Goal: Task Accomplishment & Management: Manage account settings

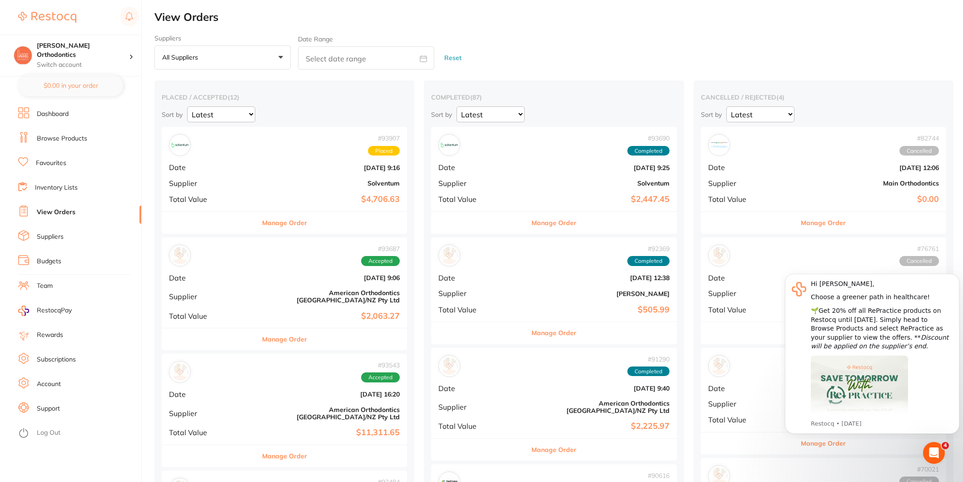
click at [294, 189] on div "# 93907 Placed Date [DATE] 9:16 Supplier Solventum Total Value $4,706.63" at bounding box center [284, 169] width 245 height 84
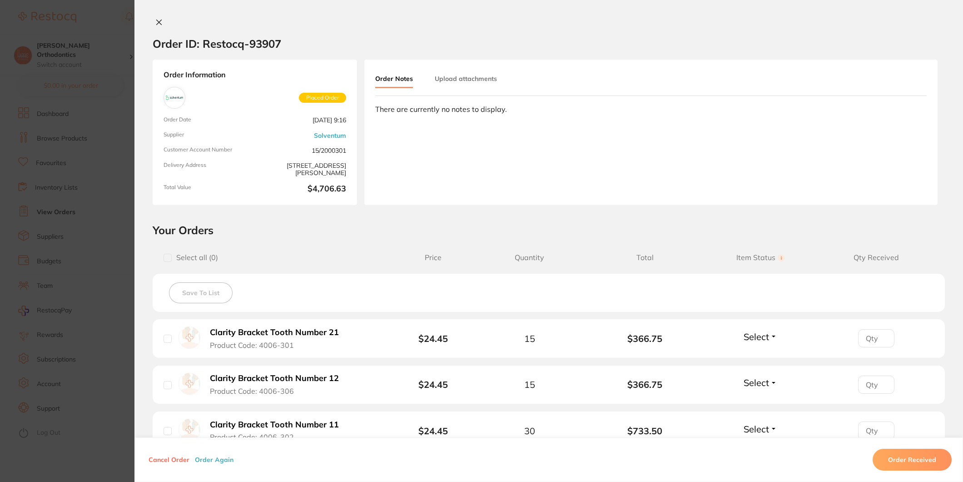
click at [155, 20] on icon at bounding box center [158, 22] width 7 height 7
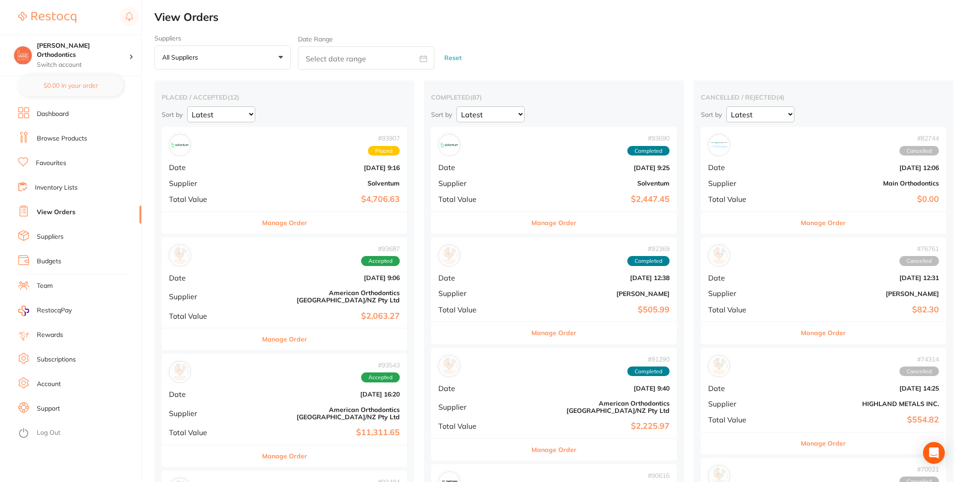
scroll to position [50, 0]
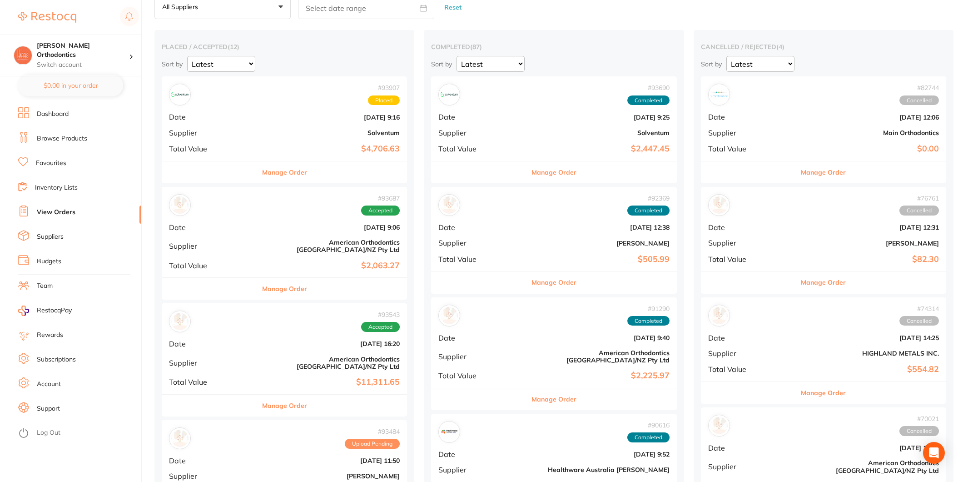
click at [266, 246] on b "American Orthodontics [GEOGRAPHIC_DATA]/NZ Pty Ltd" at bounding box center [325, 245] width 149 height 15
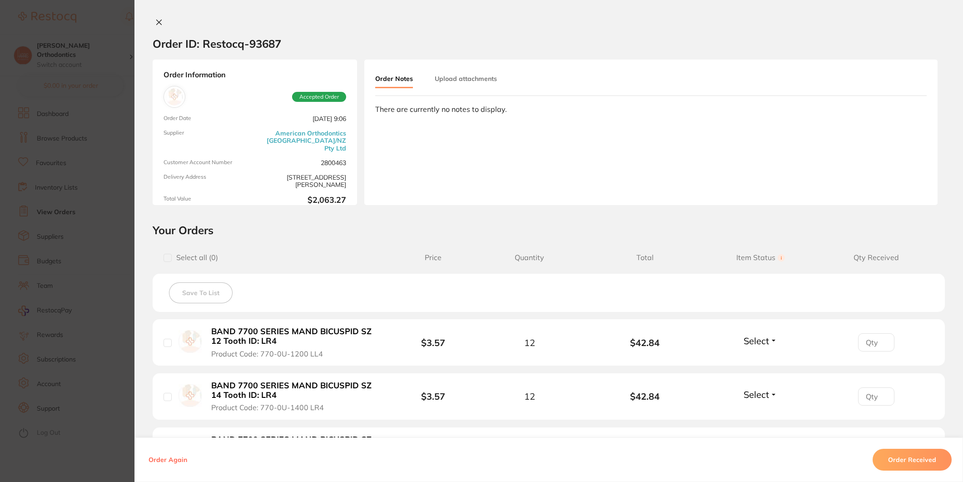
click at [153, 20] on button at bounding box center [159, 23] width 13 height 10
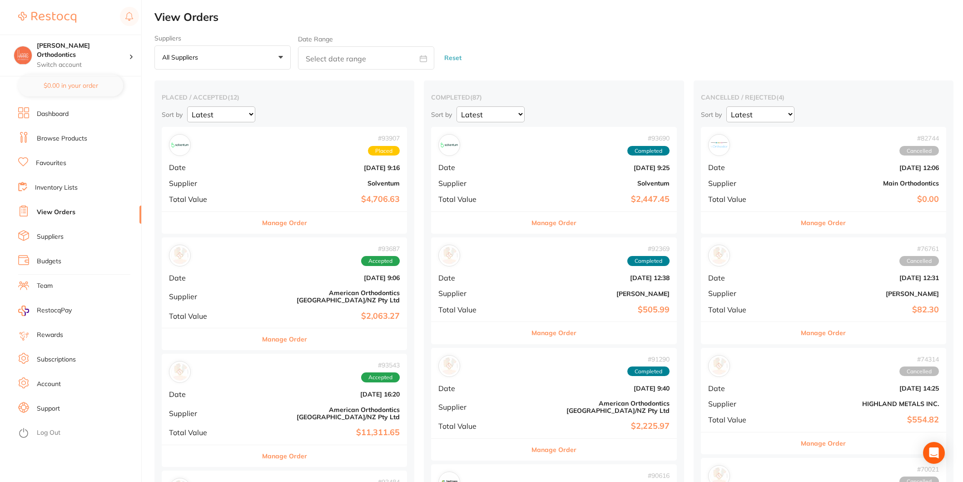
scroll to position [101, 0]
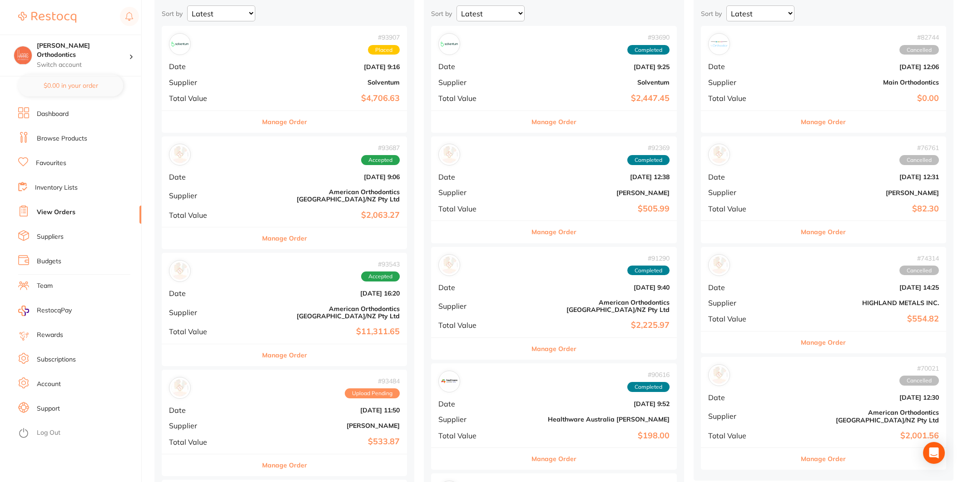
click at [293, 327] on b "$11,311.65" at bounding box center [325, 332] width 149 height 10
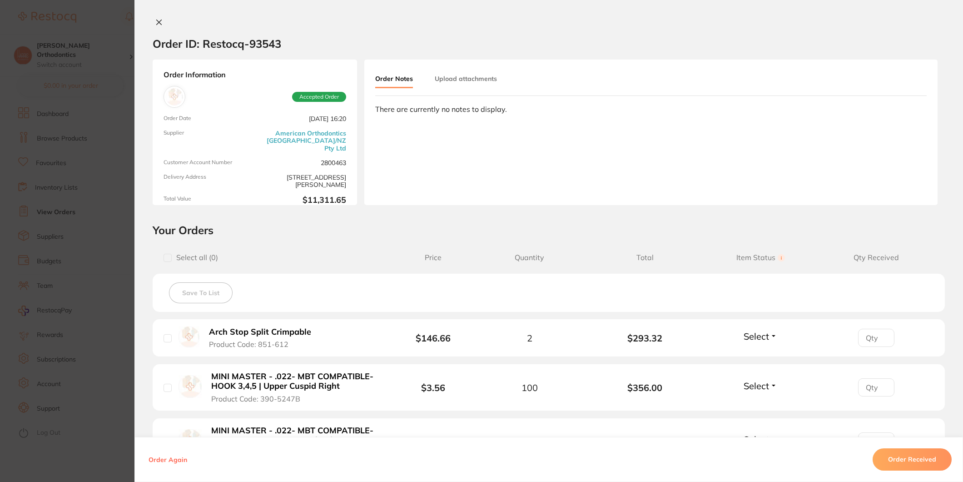
click at [155, 25] on icon at bounding box center [158, 22] width 7 height 7
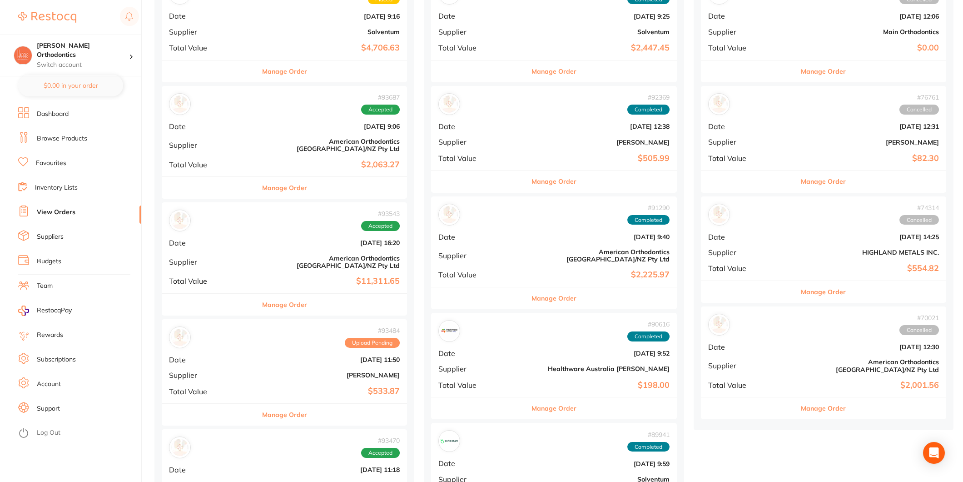
scroll to position [252, 0]
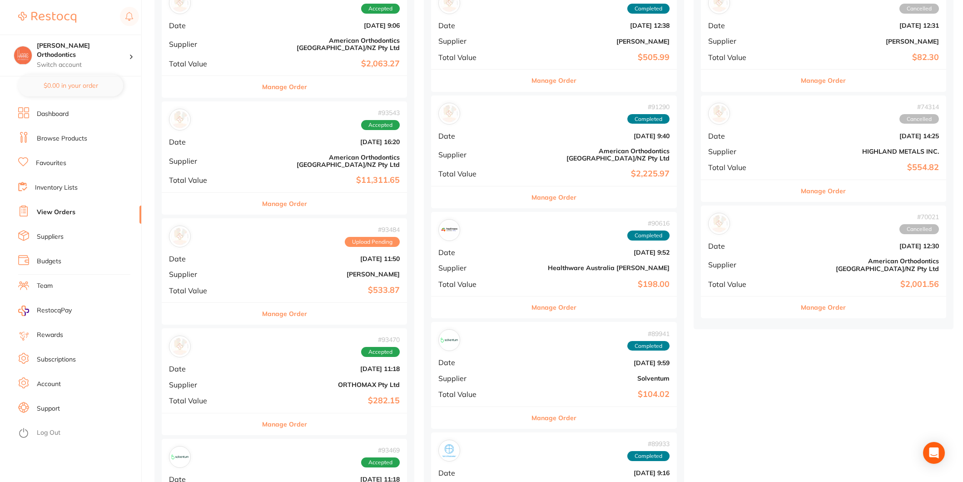
click at [274, 270] on b "[PERSON_NAME]" at bounding box center [325, 273] width 149 height 7
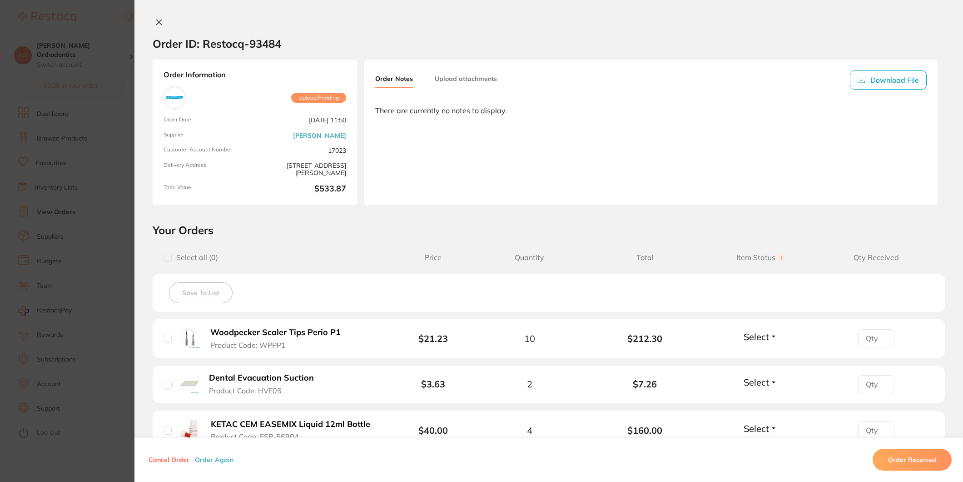
click at [156, 25] on button at bounding box center [159, 23] width 13 height 10
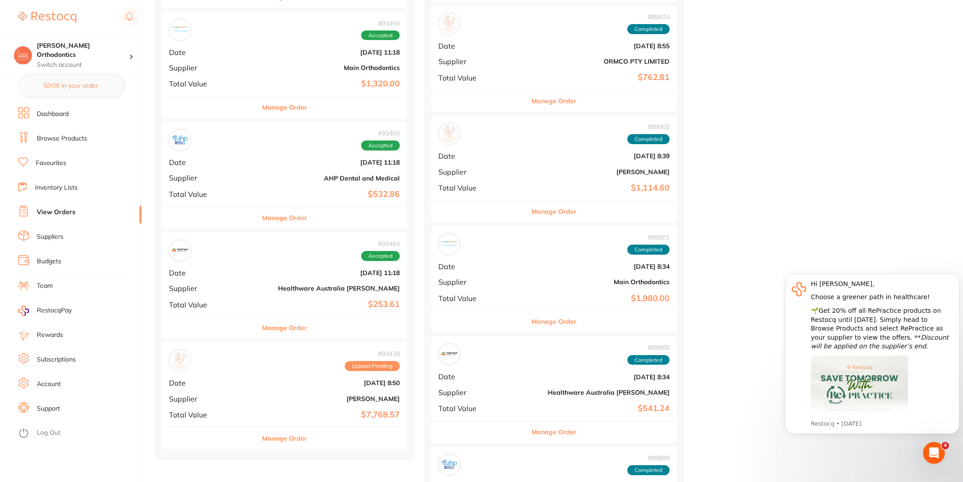
click at [272, 379] on div "# 93438 Upload Pending Date Sept 11 2025, 8:50 Supplier Henry Schein Halas Tota…" at bounding box center [284, 384] width 245 height 84
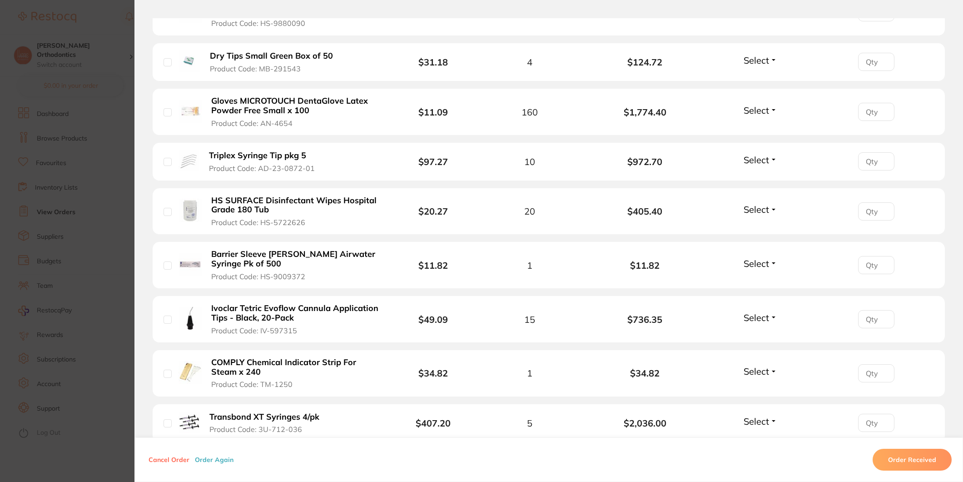
click at [898, 456] on button "Order Received" at bounding box center [912, 459] width 79 height 22
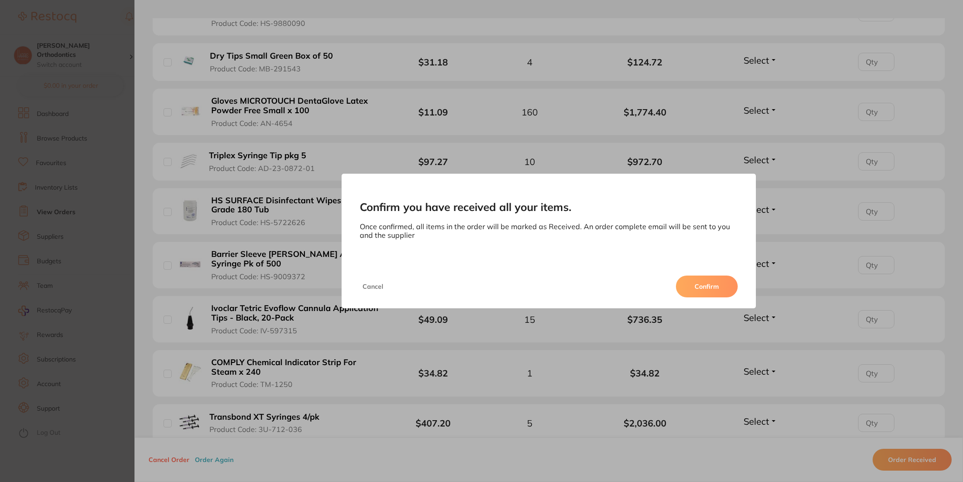
click at [720, 284] on button "Confirm" at bounding box center [707, 286] width 62 height 22
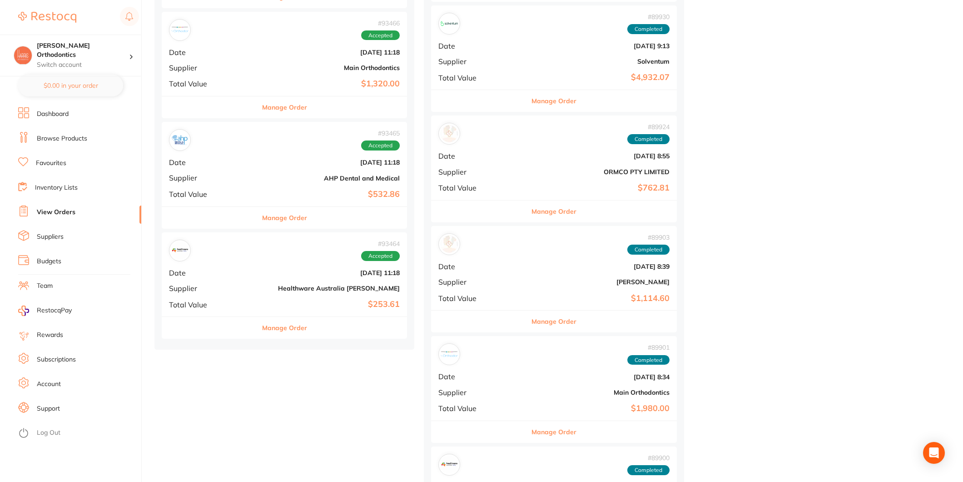
click at [265, 281] on div "# 93464 Accepted Date Sept 11 2025, 11:18 Supplier Healthware Australia Ridley …" at bounding box center [284, 274] width 245 height 84
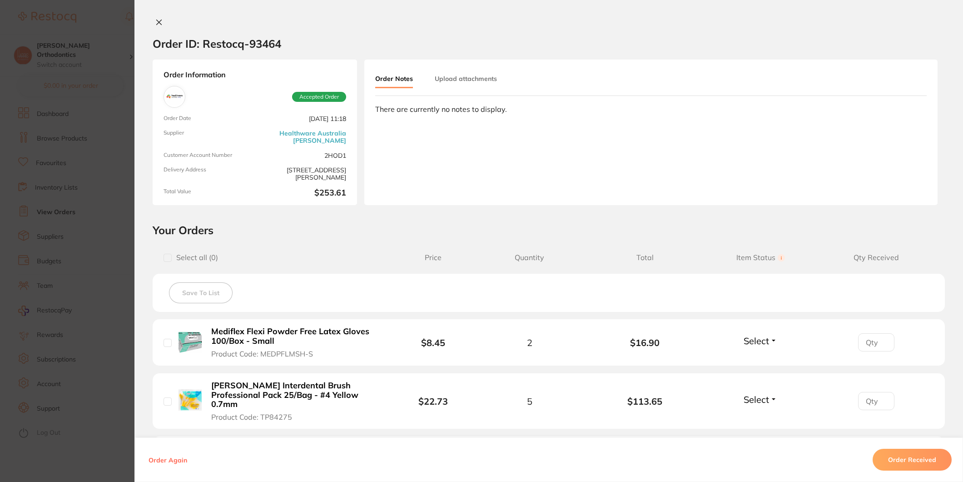
click at [157, 21] on icon at bounding box center [159, 22] width 5 height 5
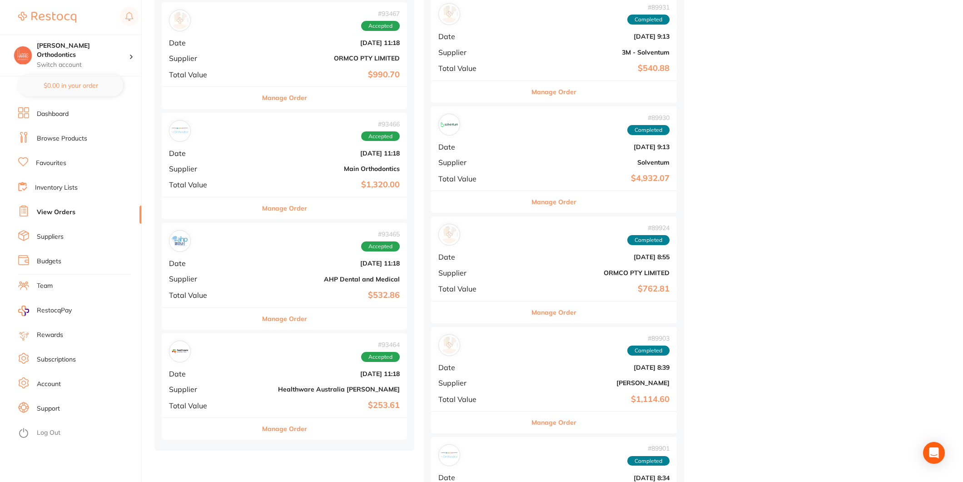
click at [310, 258] on div "# 93465 Accepted Date [DATE] 11:18 Supplier AHP Dental and Medical Total Value …" at bounding box center [284, 265] width 245 height 84
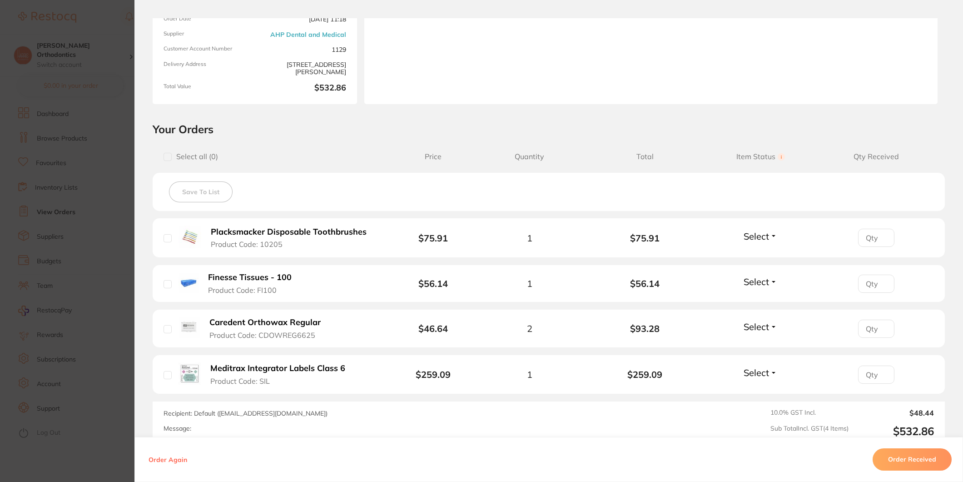
click at [313, 375] on button "Meditrax Integrator Labels Class 6 Product Code: SIL" at bounding box center [281, 374] width 147 height 22
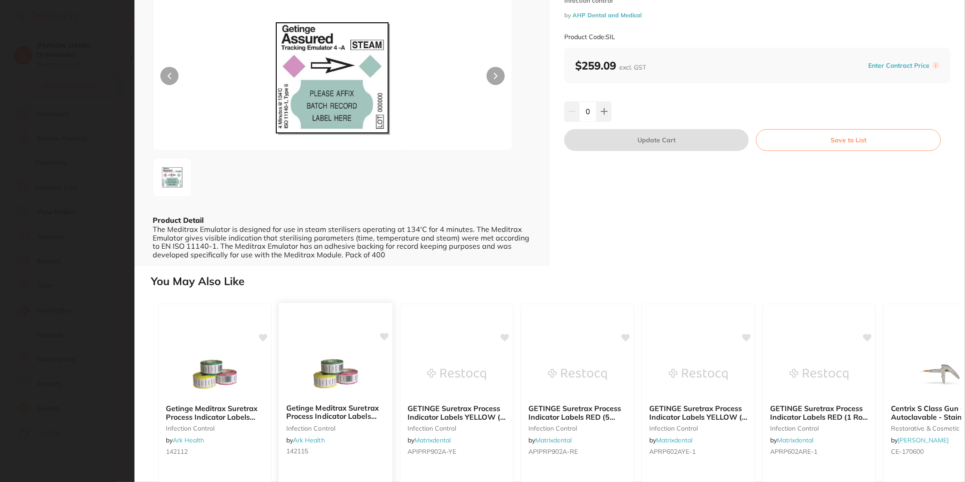
click at [351, 405] on b "Getinge Meditrax Suretrax Process Indicator Labels Cerise" at bounding box center [335, 412] width 99 height 17
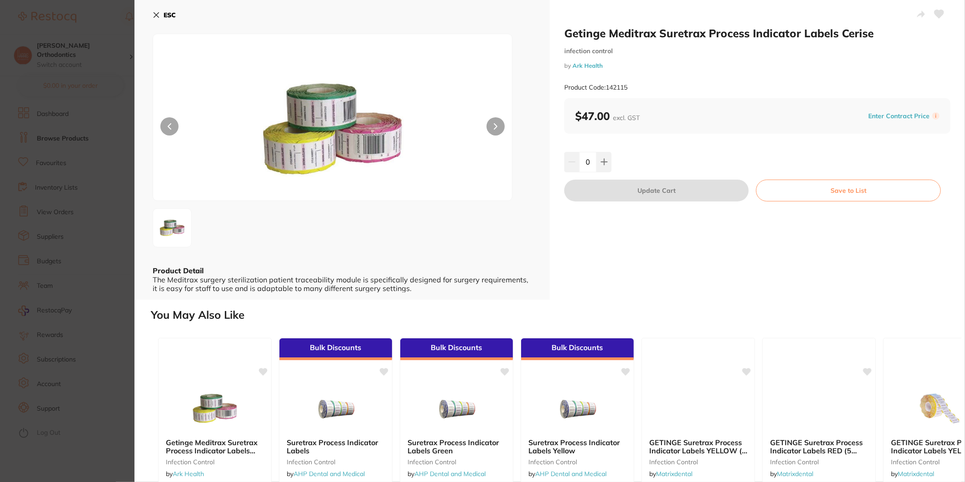
click at [494, 127] on icon at bounding box center [496, 126] width 4 height 6
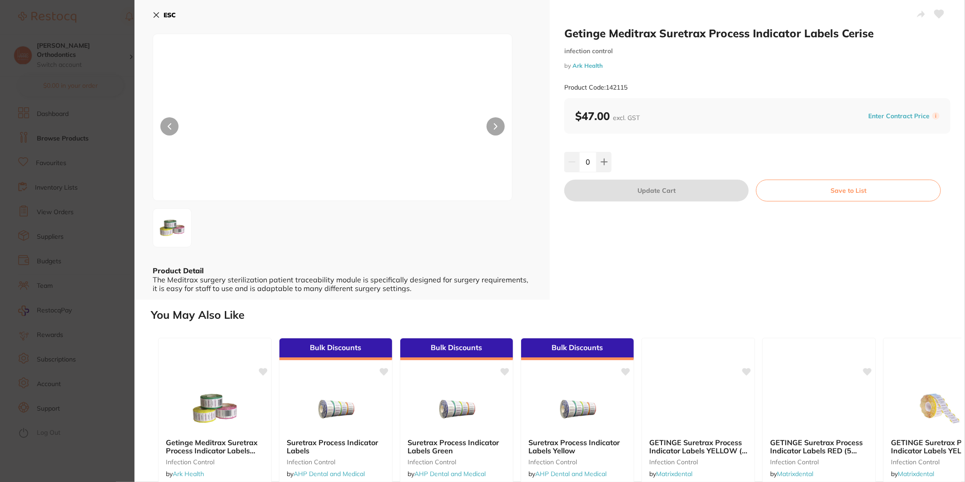
click at [491, 123] on button at bounding box center [496, 126] width 18 height 18
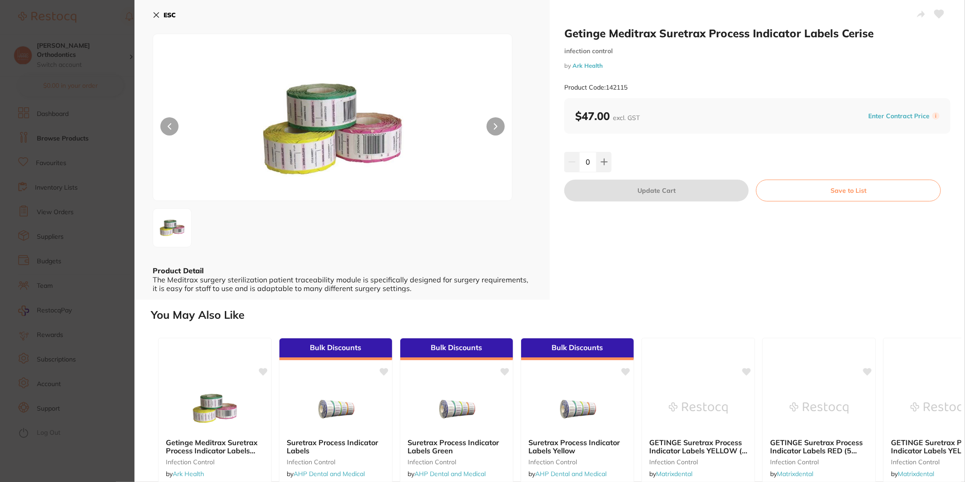
click at [158, 13] on icon at bounding box center [156, 15] width 5 height 5
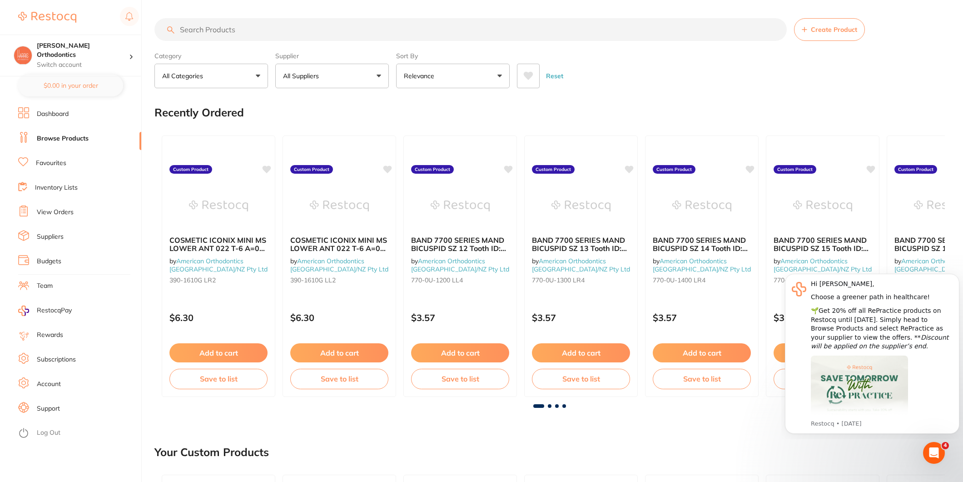
click at [237, 28] on input "search" at bounding box center [470, 29] width 632 height 23
type input "lables"
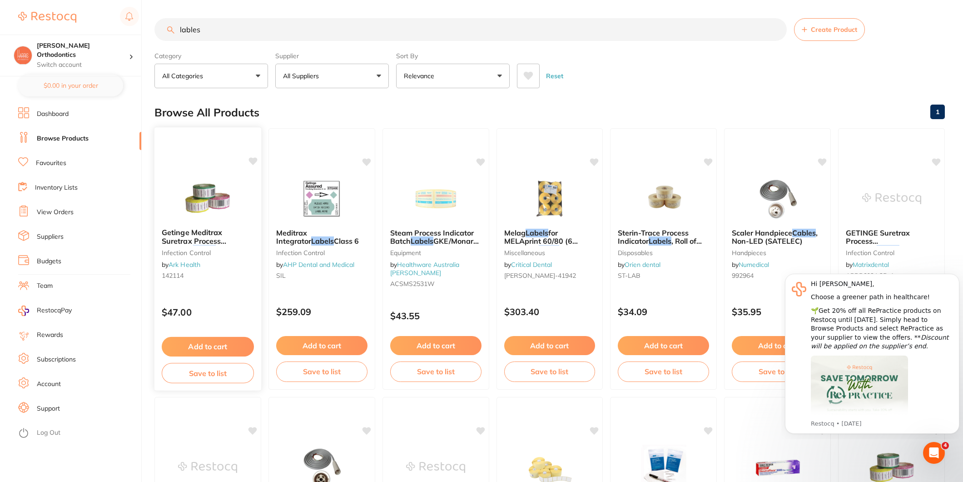
click at [207, 222] on div "Getinge Meditrax Suretrax Process Indicator Labels Green infection control by A…" at bounding box center [207, 256] width 107 height 70
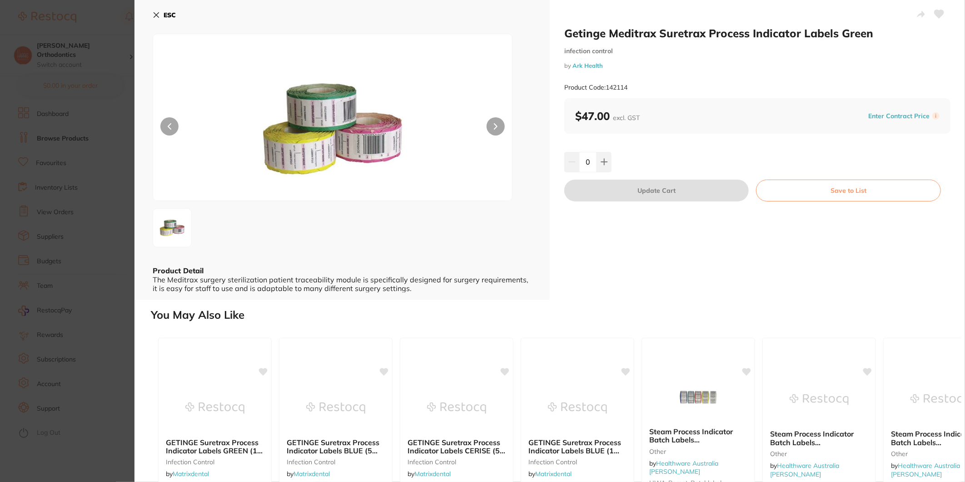
click at [492, 128] on button at bounding box center [496, 126] width 18 height 18
click at [491, 125] on button at bounding box center [496, 126] width 18 height 18
click at [496, 125] on icon at bounding box center [495, 126] width 3 height 5
click at [164, 12] on b "ESC" at bounding box center [170, 15] width 12 height 8
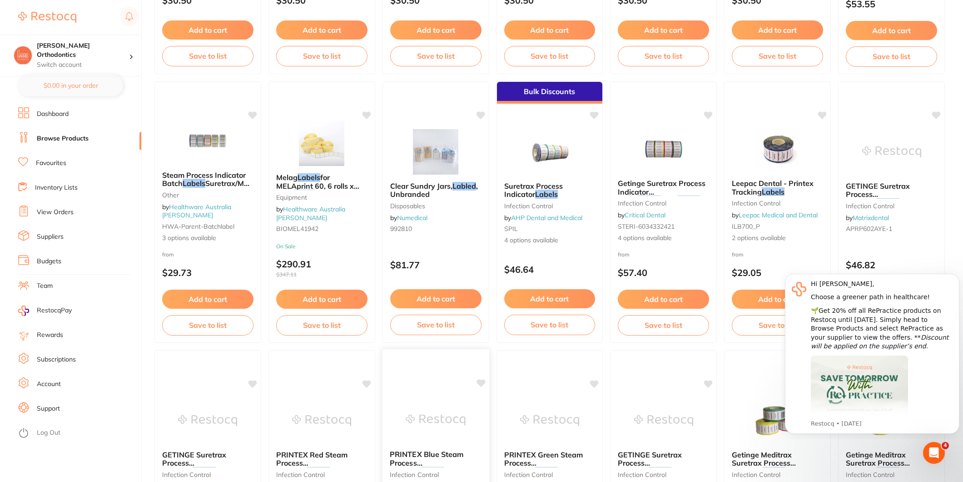
scroll to position [859, 0]
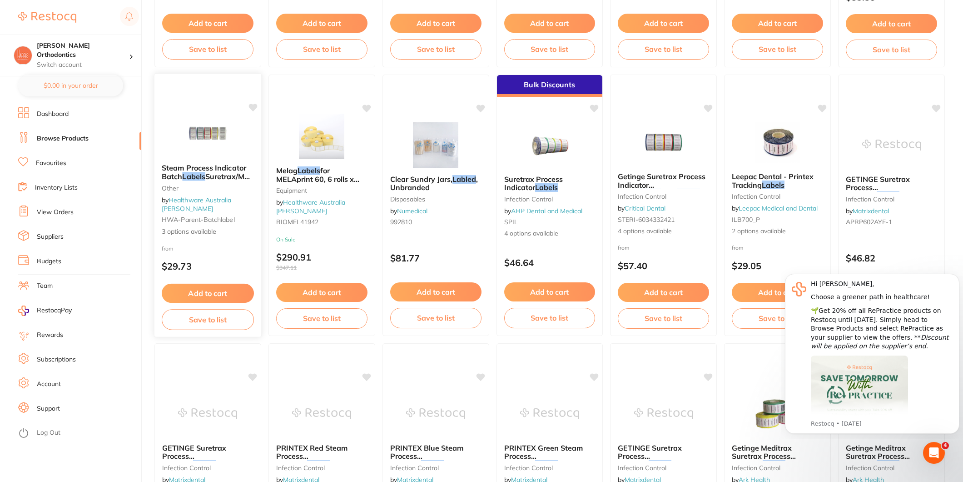
click at [221, 169] on span "Steam Process Indicator Batch" at bounding box center [204, 172] width 84 height 18
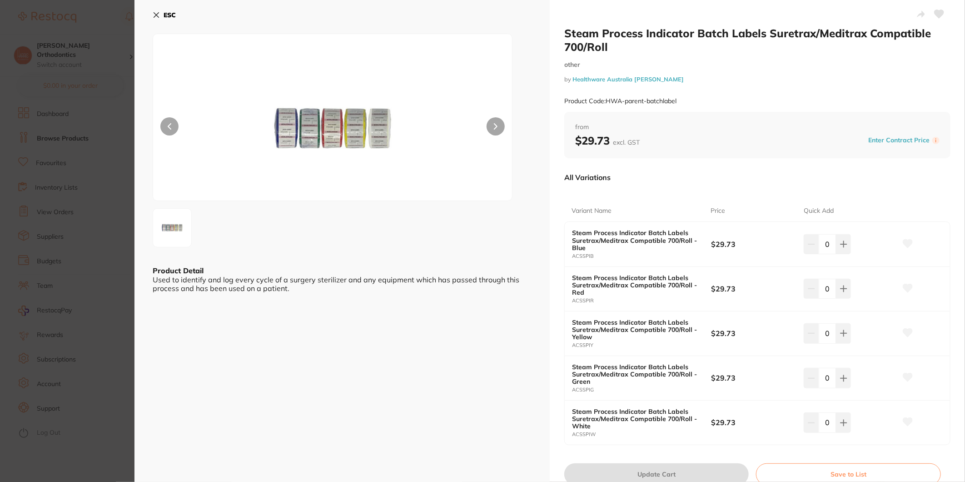
click at [393, 130] on img at bounding box center [332, 129] width 215 height 144
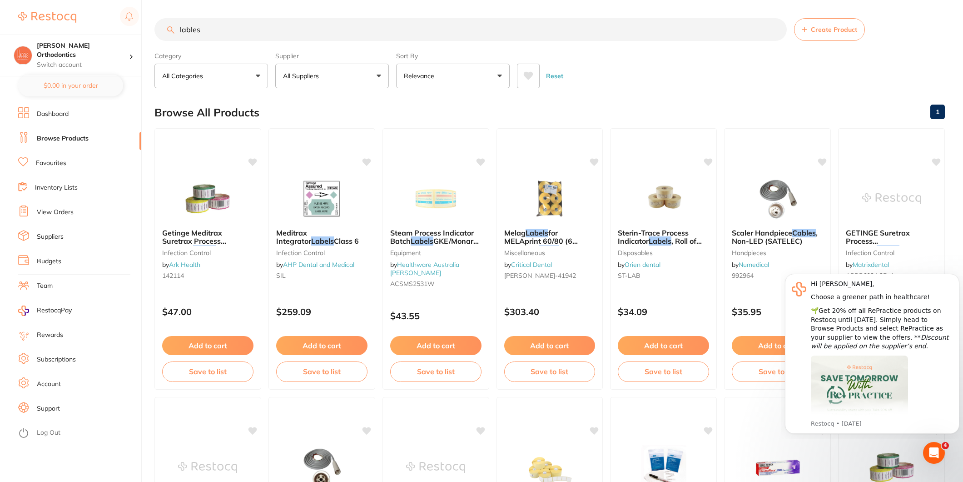
click at [347, 74] on button "All Suppliers" at bounding box center [332, 76] width 114 height 25
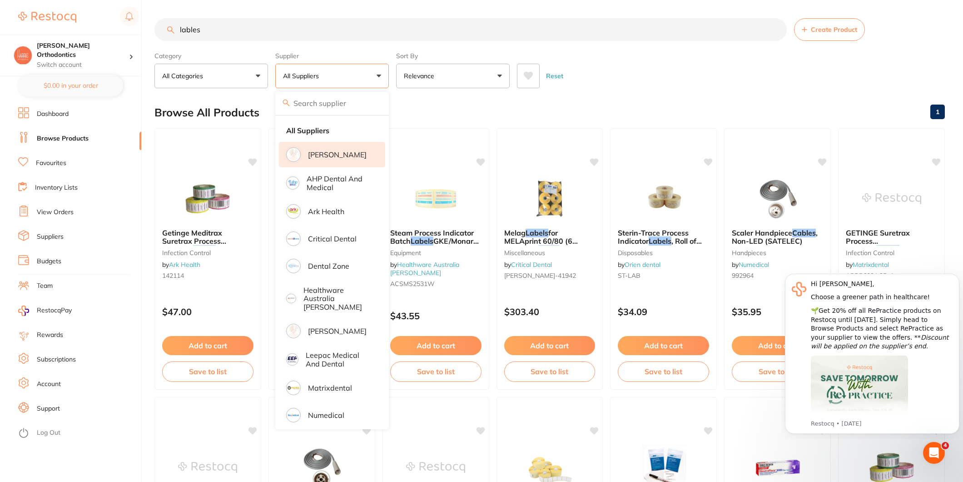
click at [335, 150] on p "[PERSON_NAME]" at bounding box center [337, 154] width 59 height 8
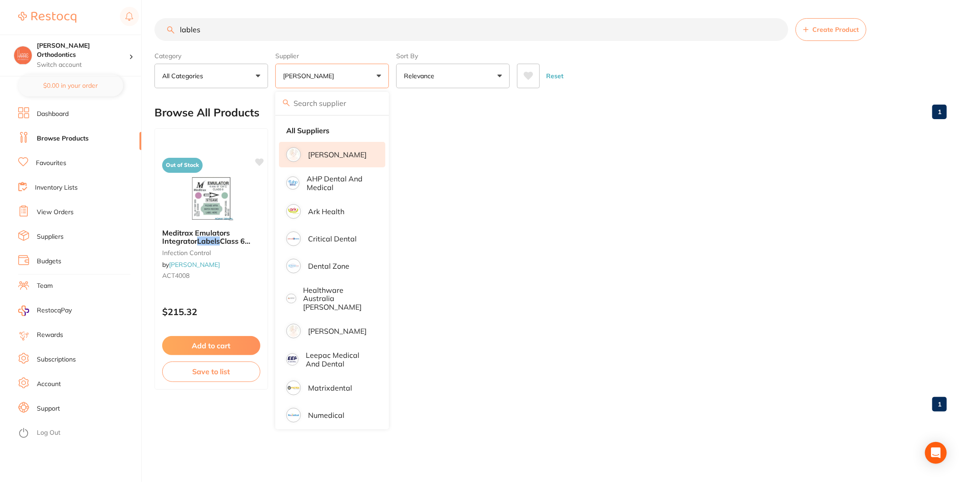
click at [564, 124] on div "Browse All Products 1" at bounding box center [550, 112] width 792 height 30
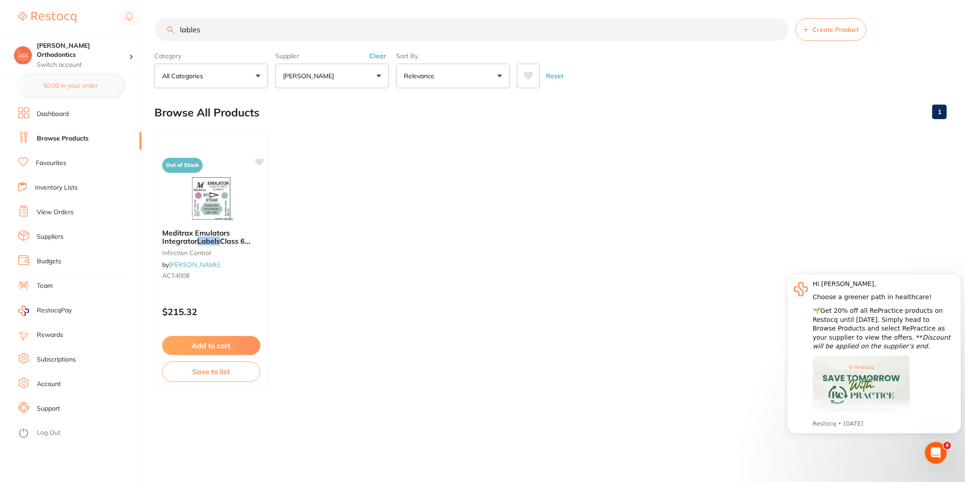
click at [203, 33] on input "lables" at bounding box center [471, 29] width 634 height 23
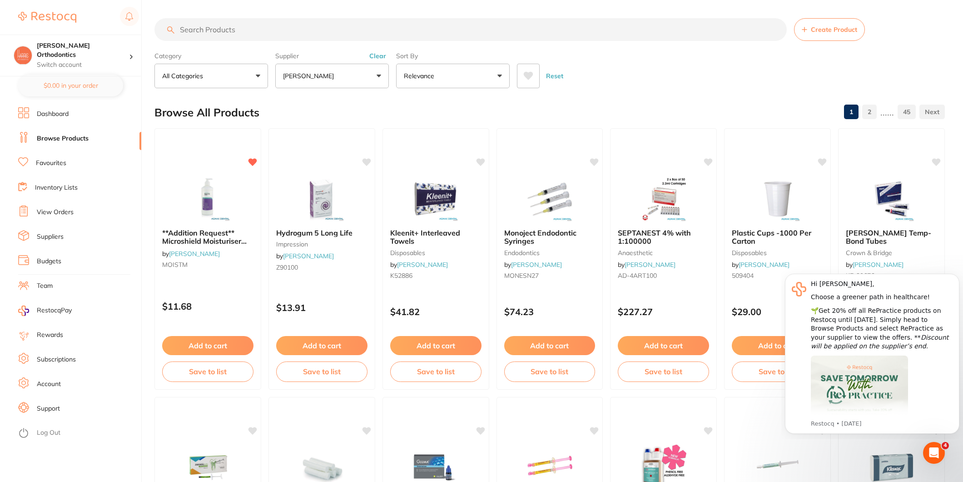
click at [53, 214] on link "View Orders" at bounding box center [55, 212] width 37 height 9
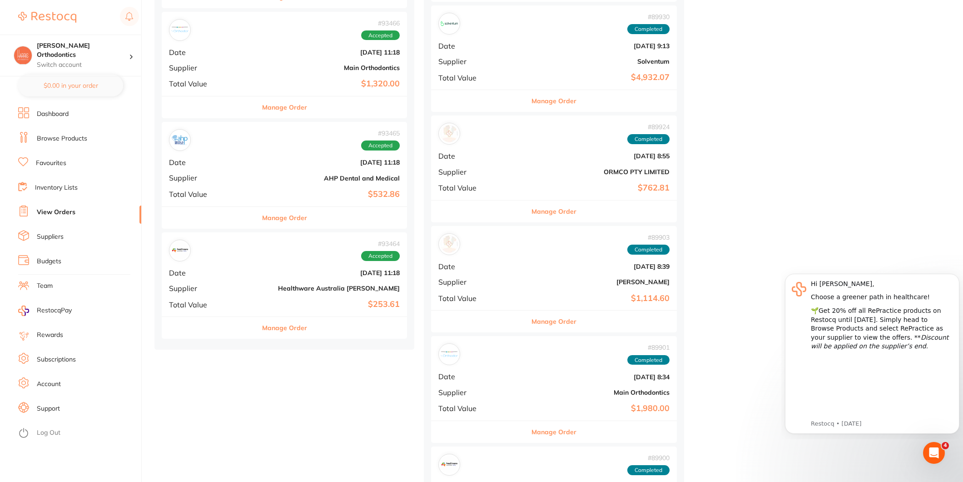
click at [289, 246] on div "# 93464 Accepted" at bounding box center [284, 250] width 231 height 22
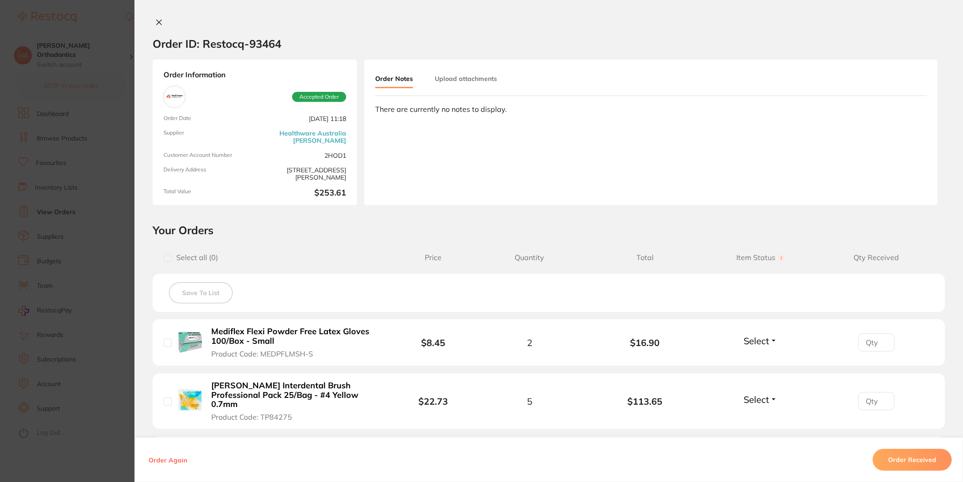
click at [162, 24] on button at bounding box center [159, 23] width 13 height 10
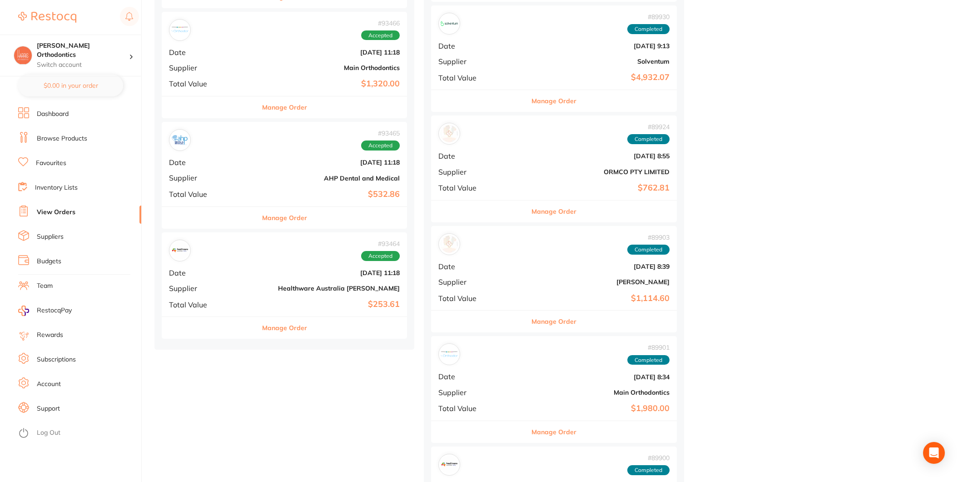
click at [289, 172] on div "# 93465 Accepted Date [DATE] 11:18 Supplier AHP Dental and Medical Total Value …" at bounding box center [284, 164] width 245 height 84
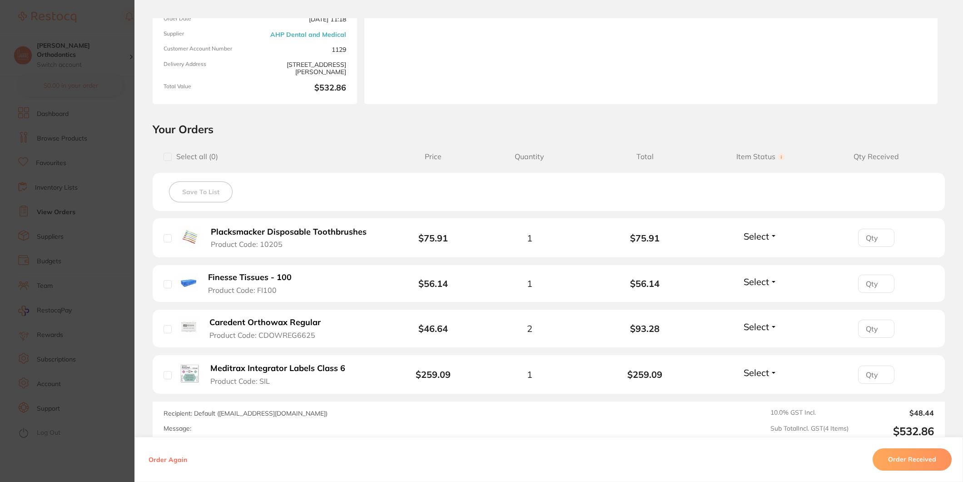
click at [892, 456] on button "Order Received" at bounding box center [912, 459] width 79 height 22
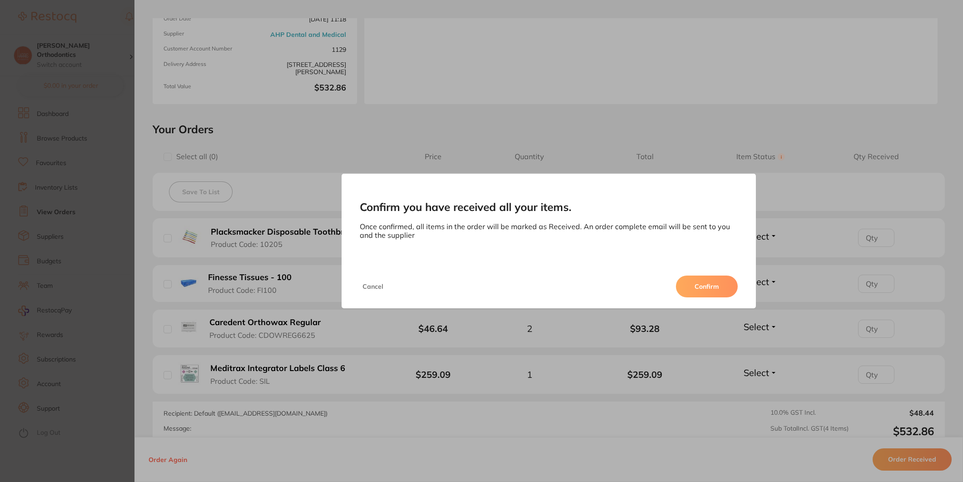
click at [724, 275] on button "Confirm" at bounding box center [707, 286] width 62 height 22
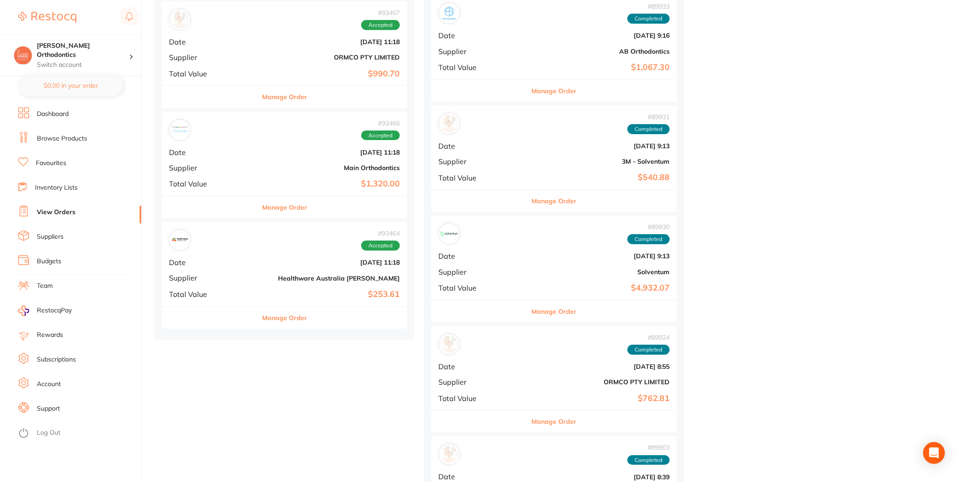
scroll to position [909, 0]
click at [271, 179] on div "# 93466 Accepted Date [DATE] 11:18 Supplier Main Orthodontics Total Value $1,32…" at bounding box center [284, 155] width 245 height 84
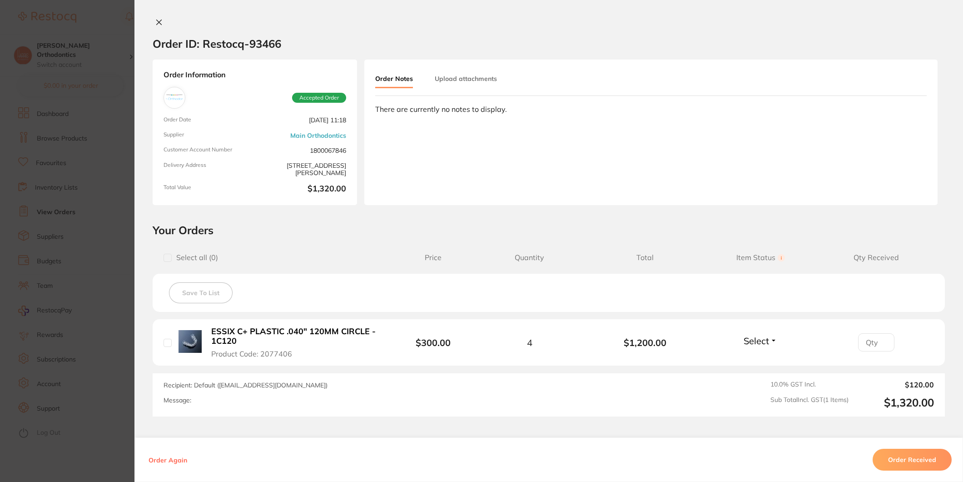
click at [875, 456] on button "Order Received" at bounding box center [912, 459] width 79 height 22
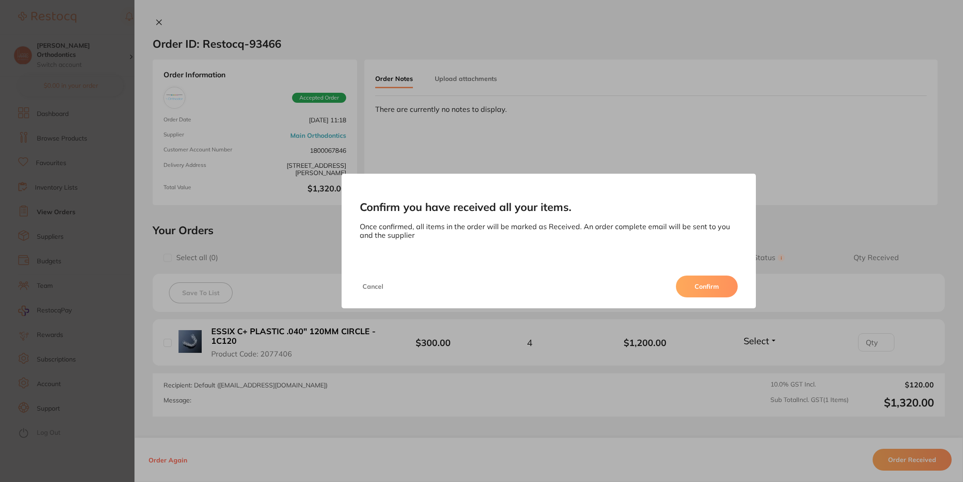
click at [714, 280] on button "Confirm" at bounding box center [707, 286] width 62 height 22
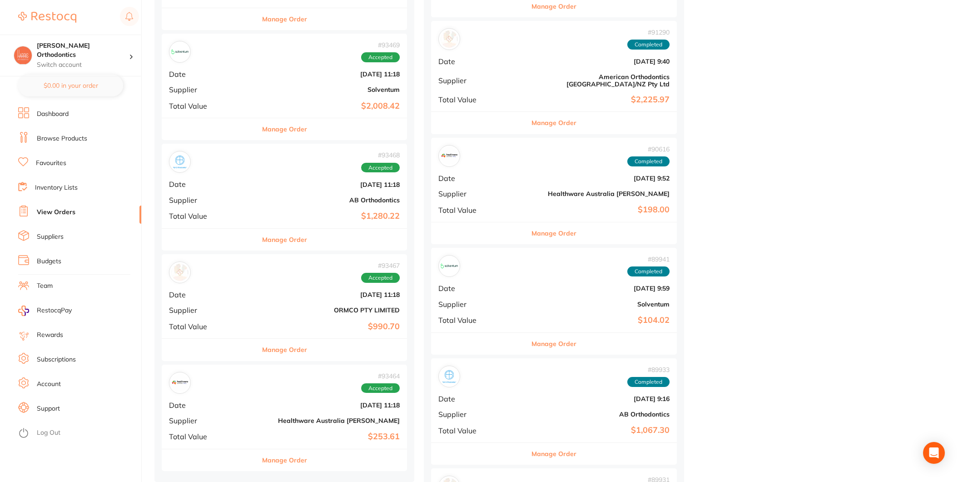
scroll to position [656, 0]
click at [273, 292] on b "[DATE] 11:18" at bounding box center [325, 295] width 149 height 7
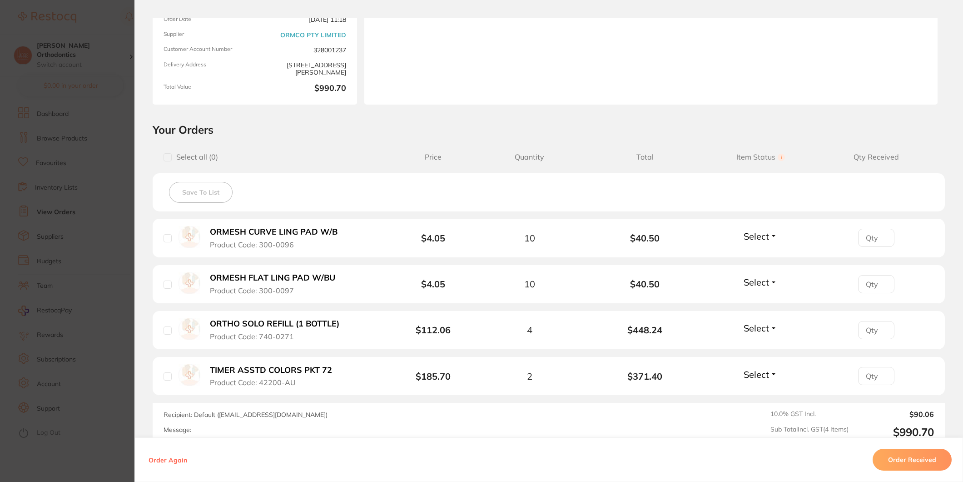
scroll to position [101, 0]
click at [884, 458] on button "Order Received" at bounding box center [912, 459] width 79 height 22
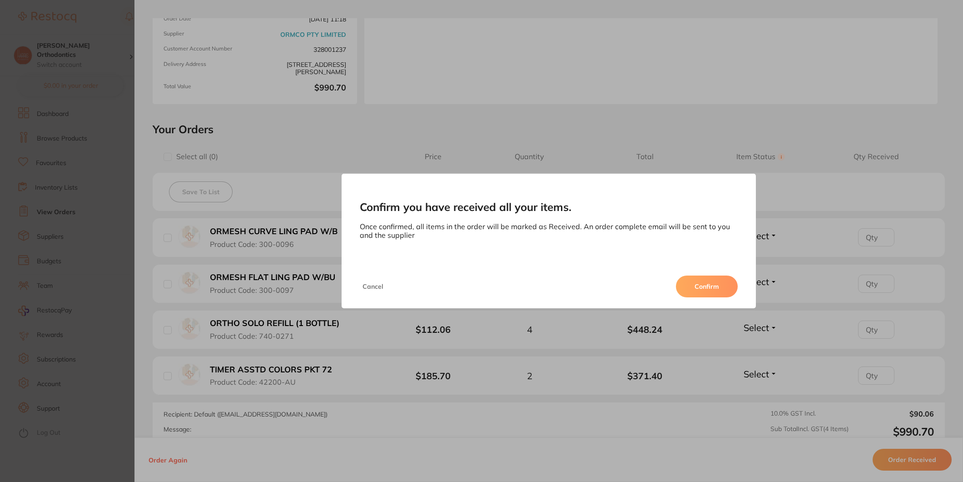
scroll to position [0, 0]
click at [704, 283] on button "Confirm" at bounding box center [707, 286] width 62 height 22
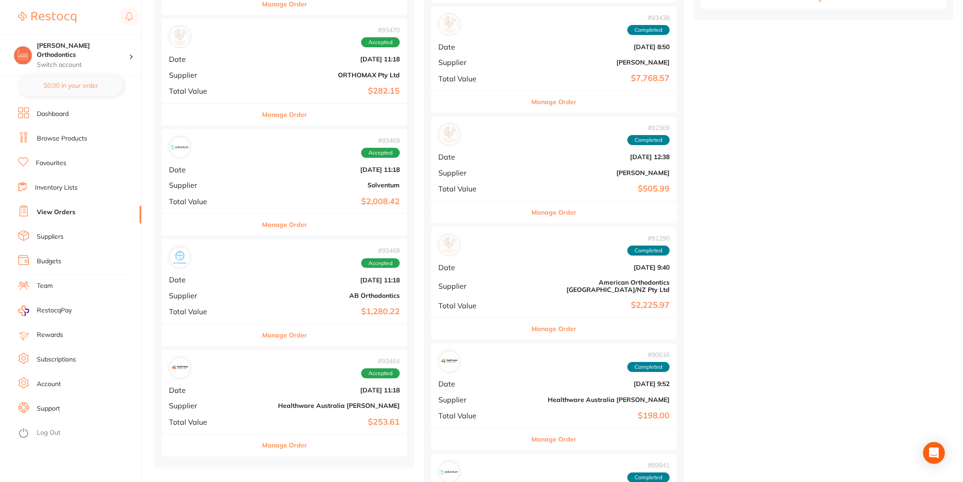
scroll to position [555, 0]
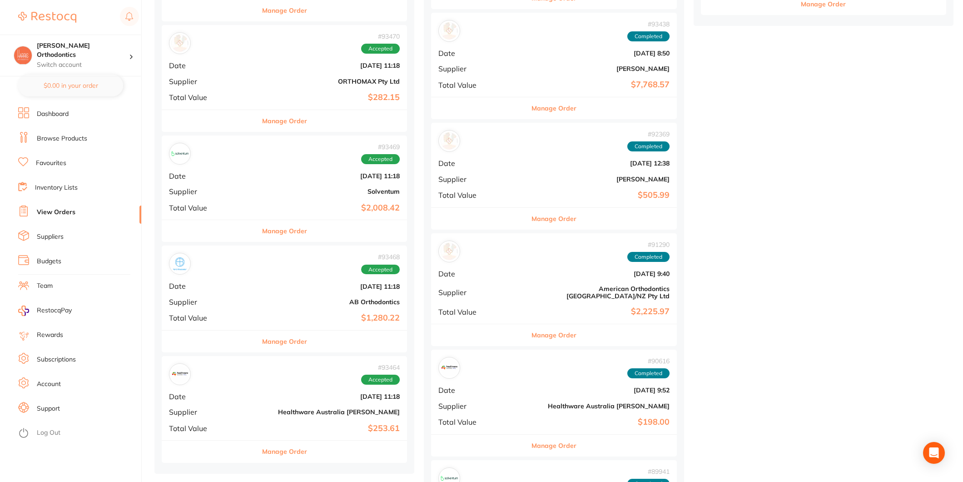
click at [252, 298] on b "AB Orthodontics" at bounding box center [325, 301] width 149 height 7
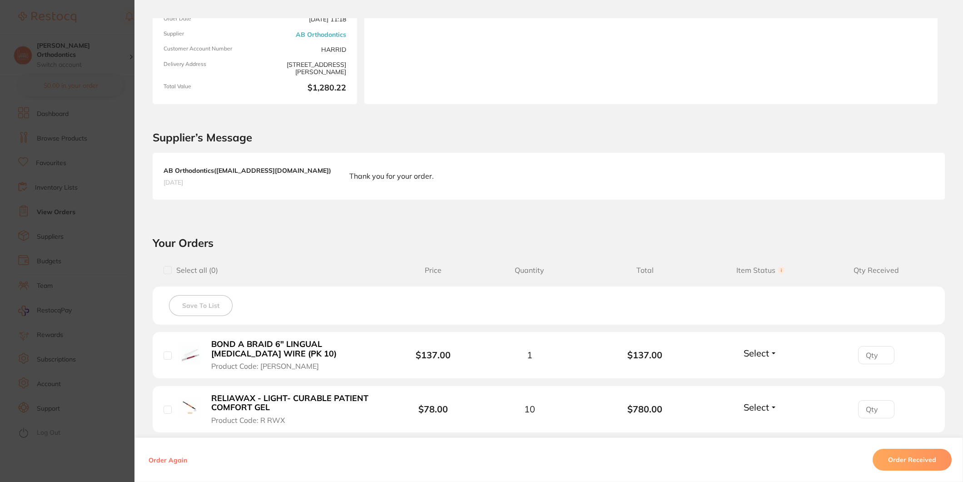
scroll to position [252, 0]
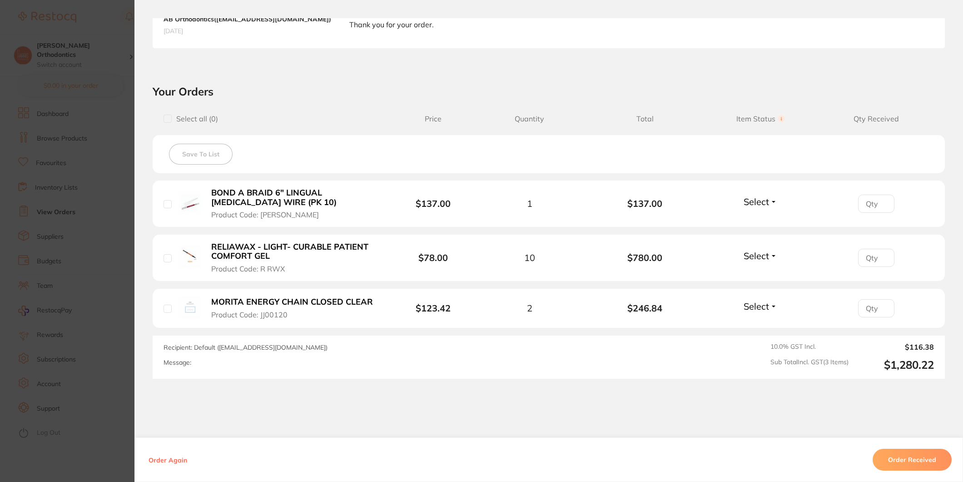
click at [887, 454] on button "Order Received" at bounding box center [912, 459] width 79 height 22
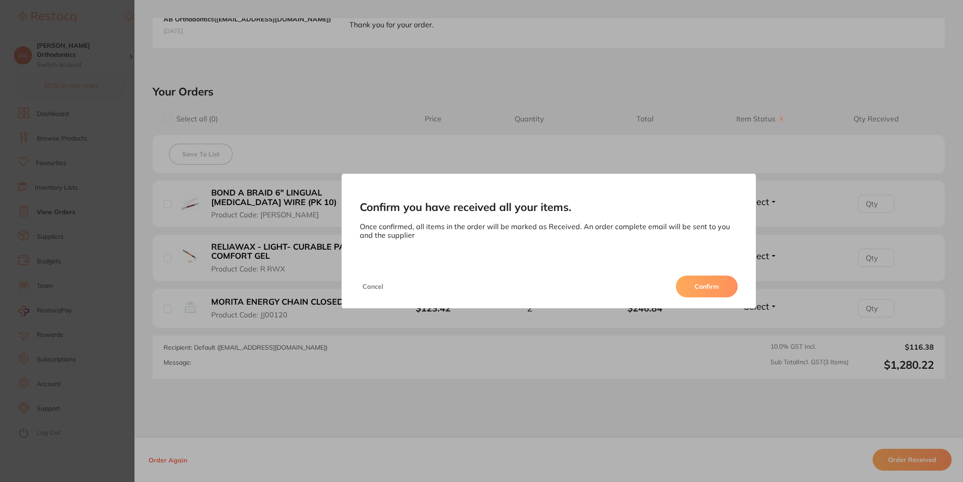
scroll to position [0, 0]
click at [716, 291] on button "Confirm" at bounding box center [707, 286] width 62 height 22
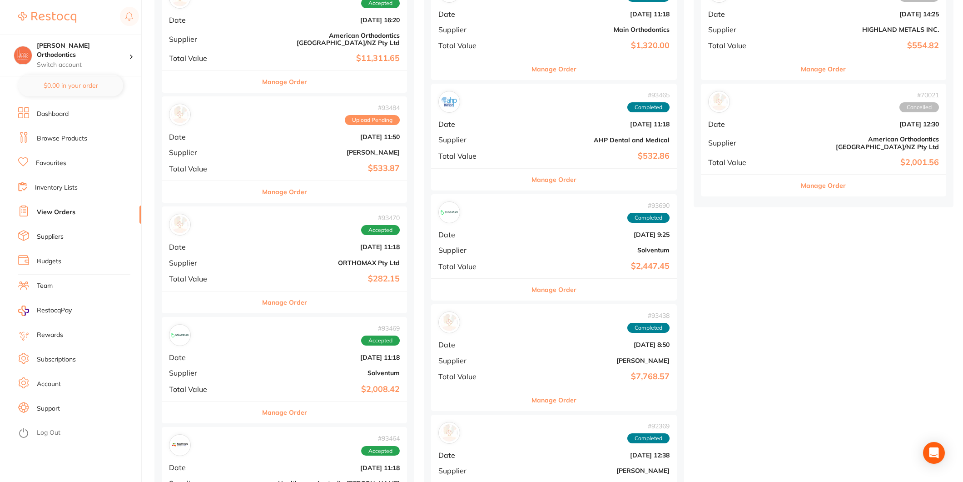
scroll to position [353, 0]
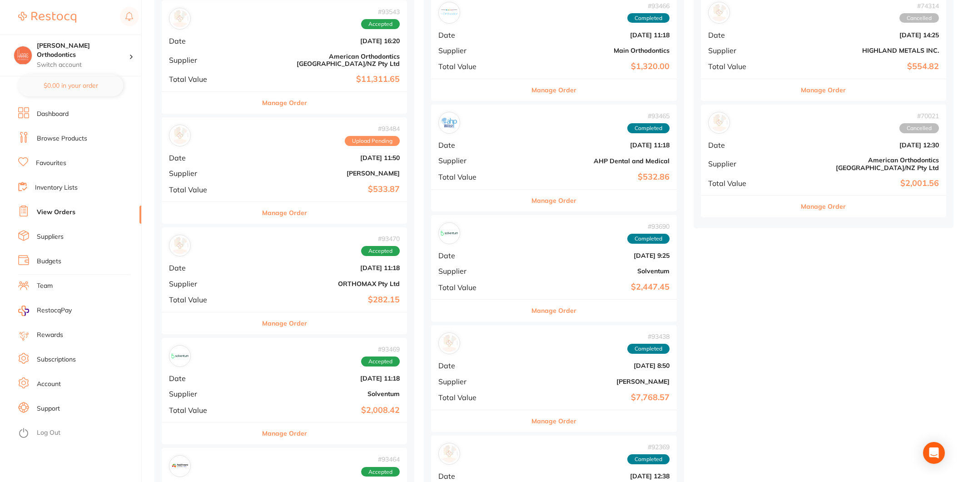
click at [278, 261] on div "# 93470 Accepted Date [DATE] 11:18 Supplier ORTHOMAX Pty Ltd Total Value $282.15" at bounding box center [284, 269] width 245 height 84
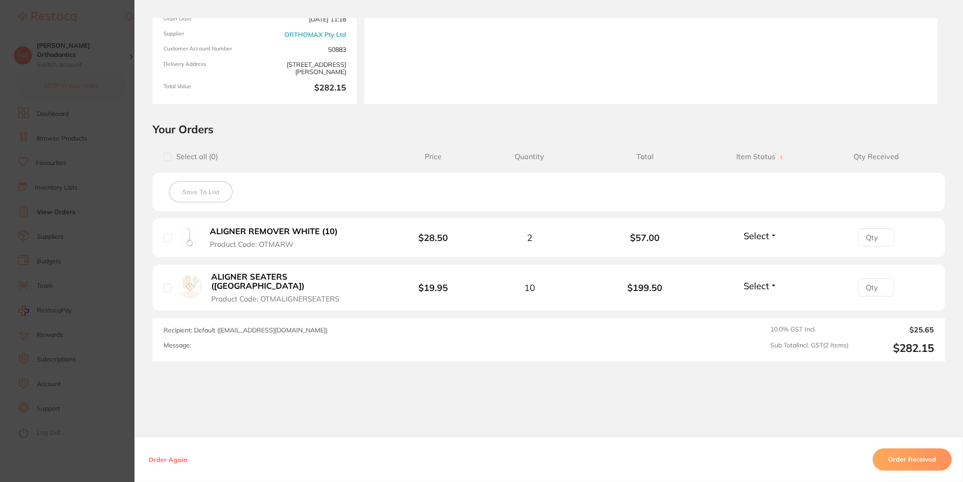
click at [898, 457] on button "Order Received" at bounding box center [912, 459] width 79 height 22
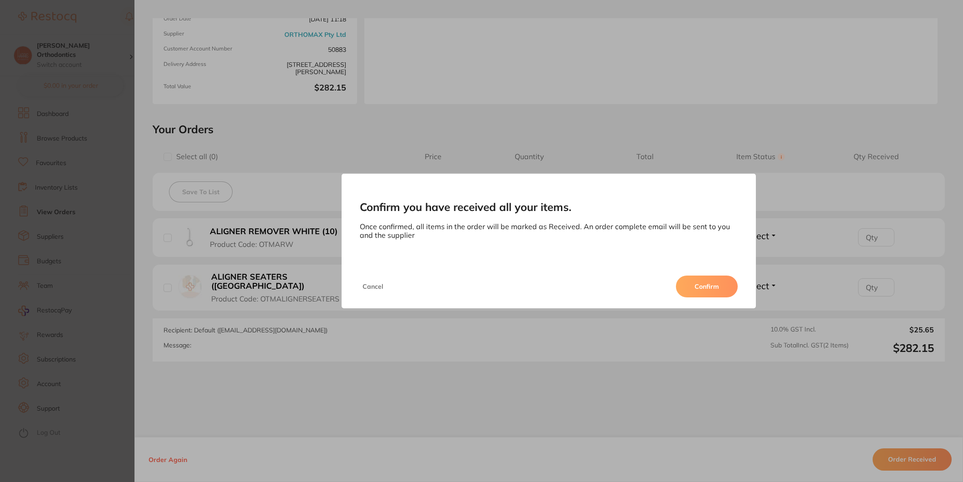
drag, startPoint x: 712, startPoint y: 287, endPoint x: 83, endPoint y: 26, distance: 681.1
click at [712, 287] on button "Confirm" at bounding box center [707, 286] width 62 height 22
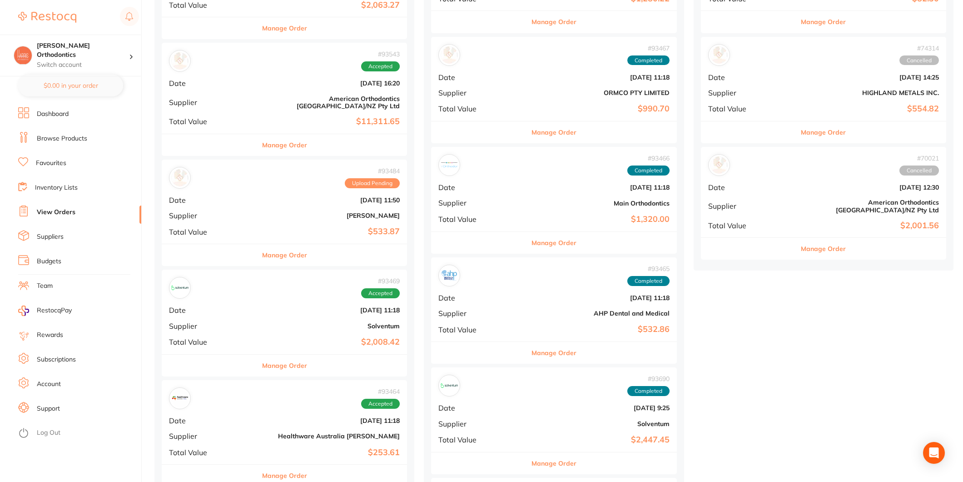
scroll to position [252, 0]
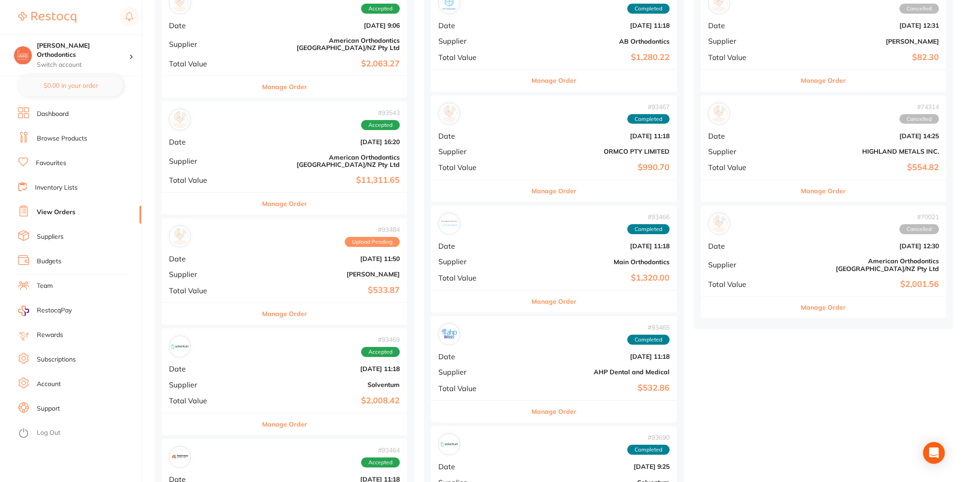
click at [312, 285] on b "$533.87" at bounding box center [325, 290] width 149 height 10
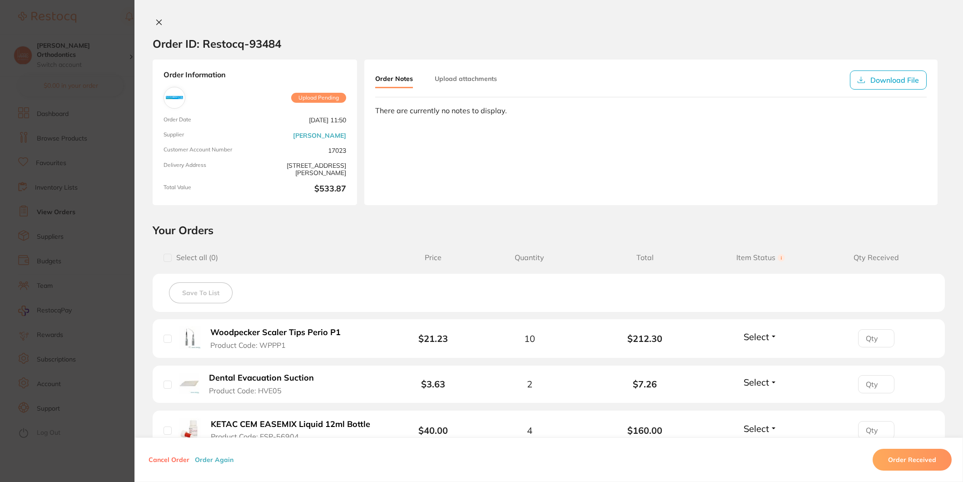
click at [155, 21] on icon at bounding box center [158, 22] width 7 height 7
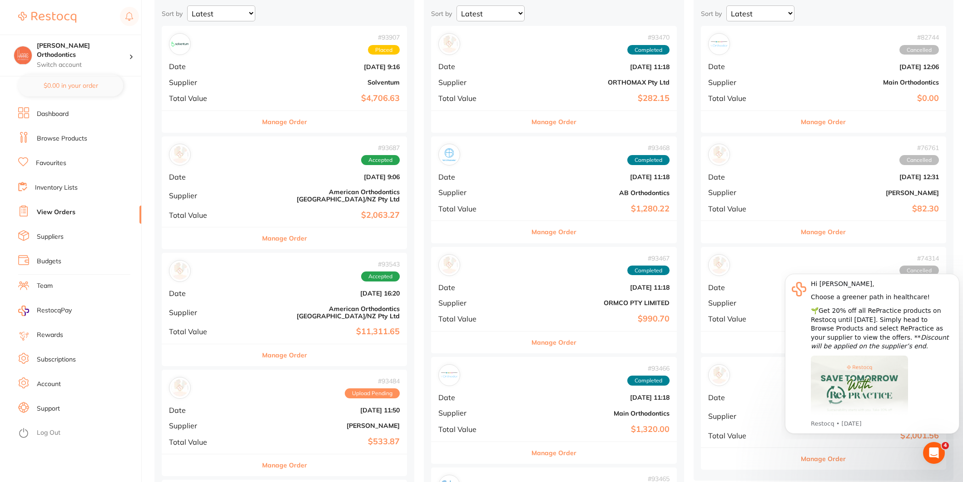
click at [251, 191] on b "American Orthodontics [GEOGRAPHIC_DATA]/NZ Pty Ltd" at bounding box center [325, 195] width 149 height 15
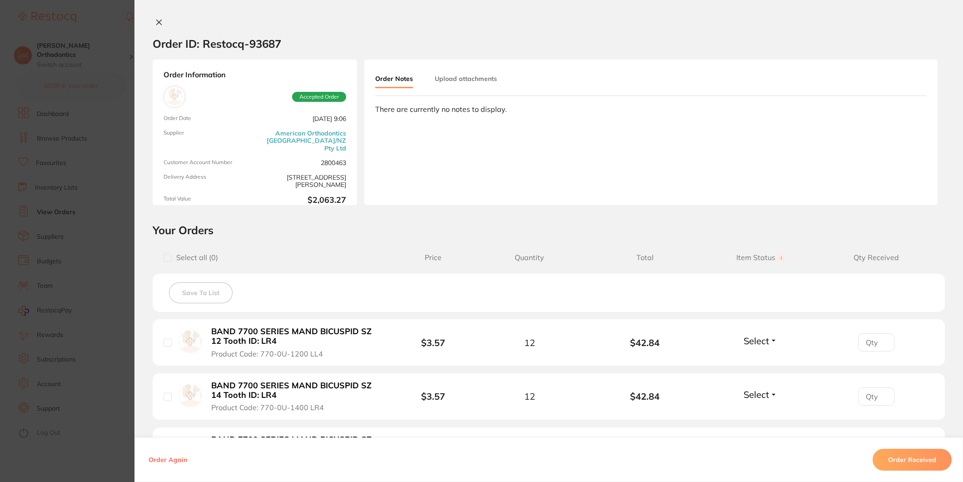
click at [155, 23] on icon at bounding box center [158, 22] width 7 height 7
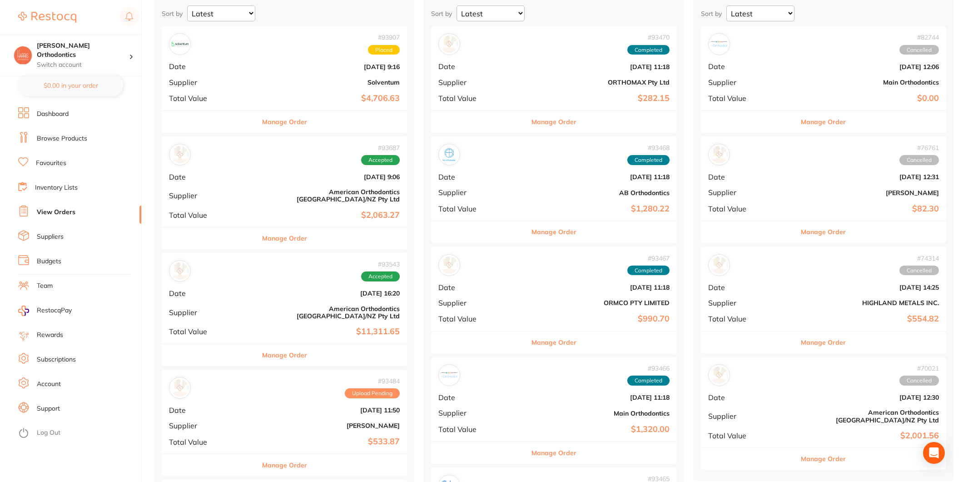
click at [292, 202] on div "# 93687 Accepted Date [DATE] 9:06 Supplier American Orthodontics [GEOGRAPHIC_DA…" at bounding box center [284, 181] width 245 height 90
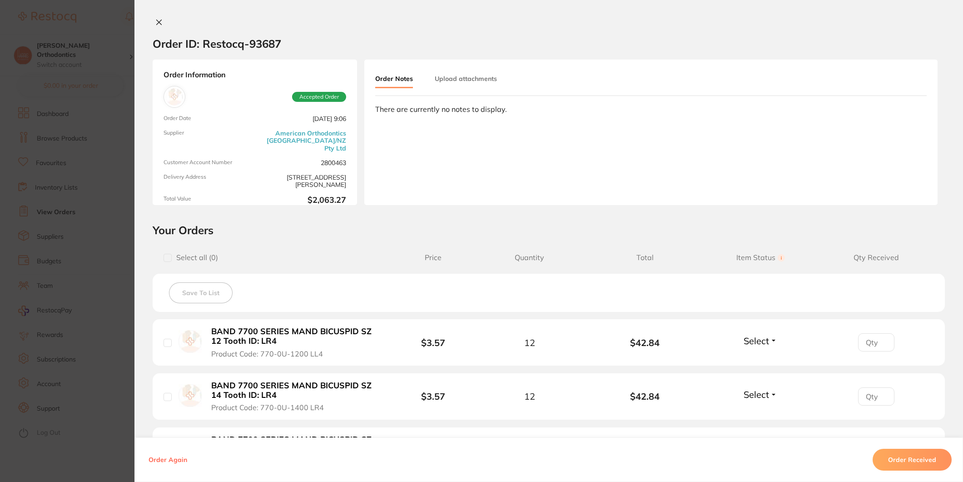
click at [155, 20] on icon at bounding box center [158, 22] width 7 height 7
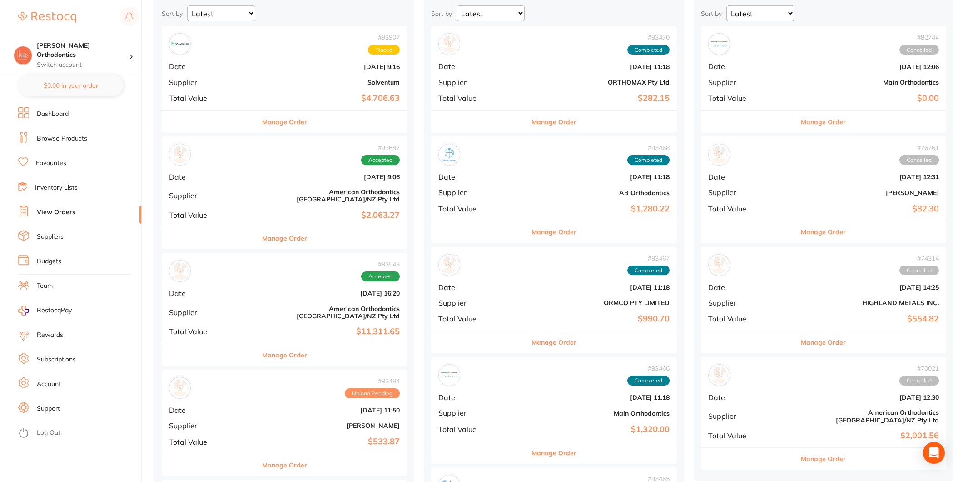
click at [271, 66] on b "[DATE] 9:16" at bounding box center [325, 66] width 149 height 7
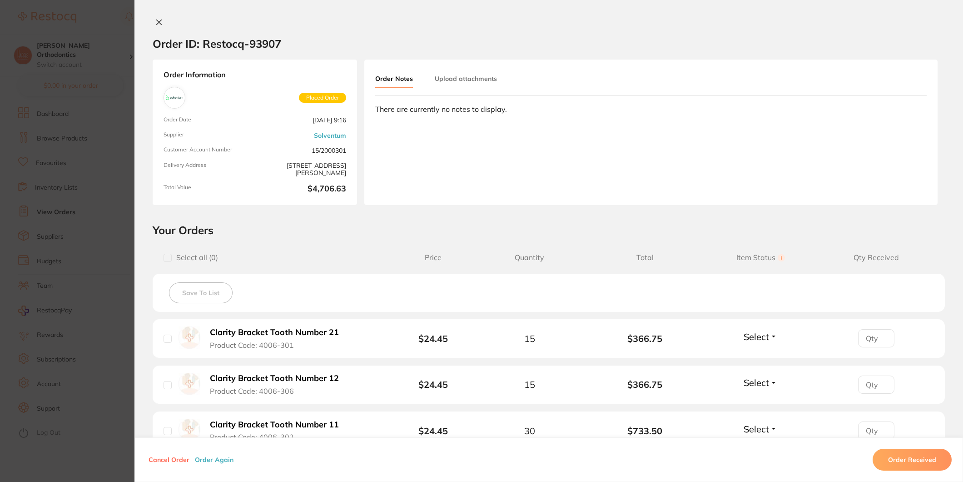
click at [165, 24] on div at bounding box center [548, 23] width 829 height 10
click at [157, 23] on icon at bounding box center [159, 22] width 5 height 5
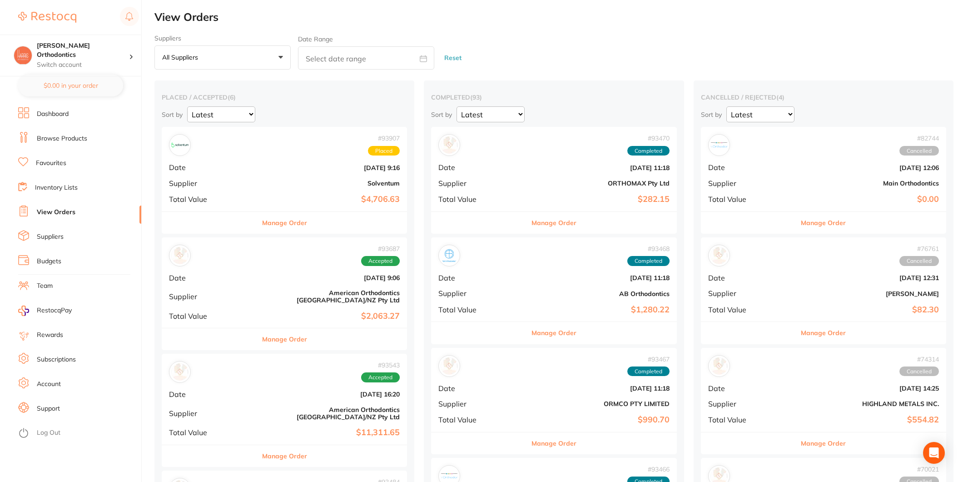
click at [55, 116] on link "Dashboard" at bounding box center [53, 113] width 32 height 9
